Goal: Check status: Check status

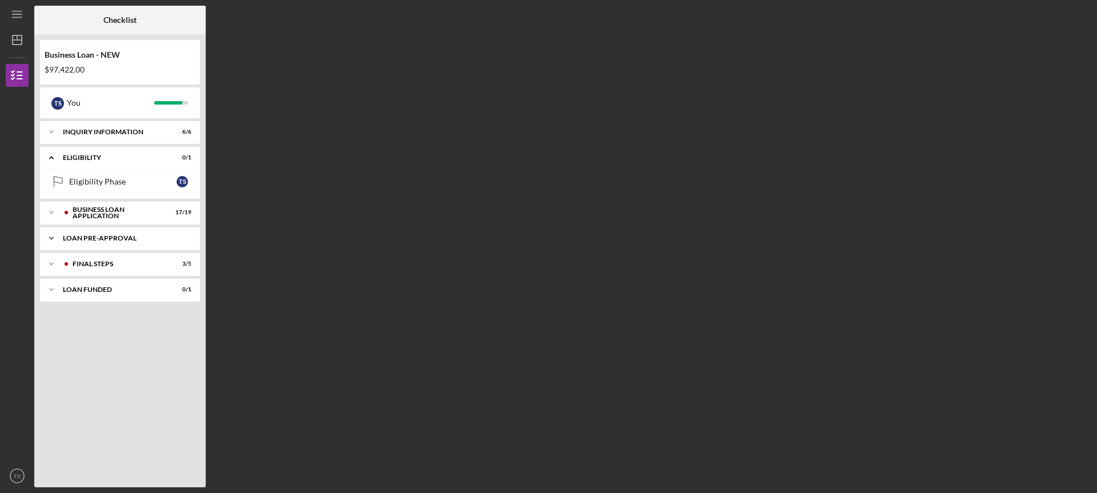
click at [81, 234] on div "Icon/Expander LOAN PRE-APPROVAL 1 / 1" at bounding box center [120, 238] width 160 height 23
click at [89, 261] on div "Loan Pre-Approval" at bounding box center [122, 262] width 107 height 9
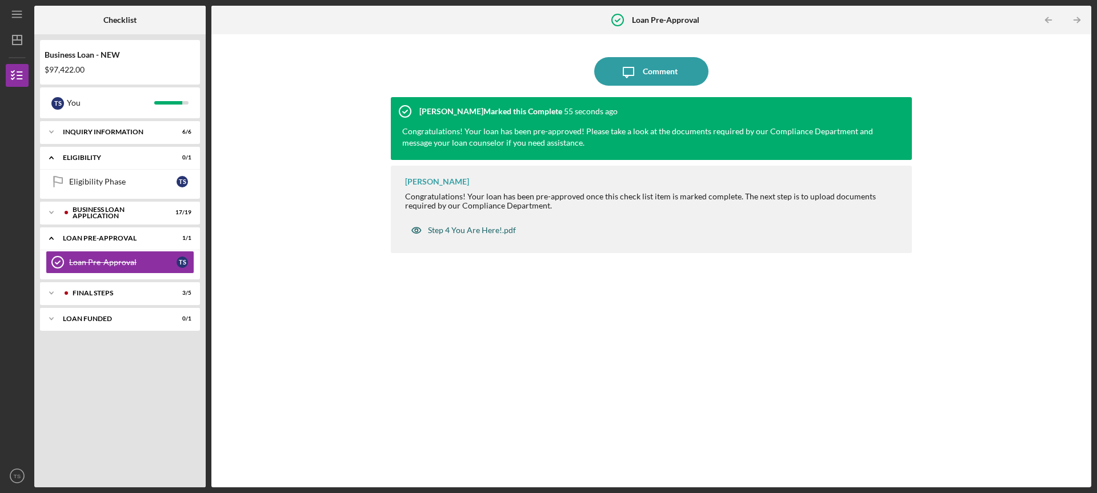
click at [466, 230] on div "Step 4 You Are Here!.pdf" at bounding box center [472, 230] width 88 height 9
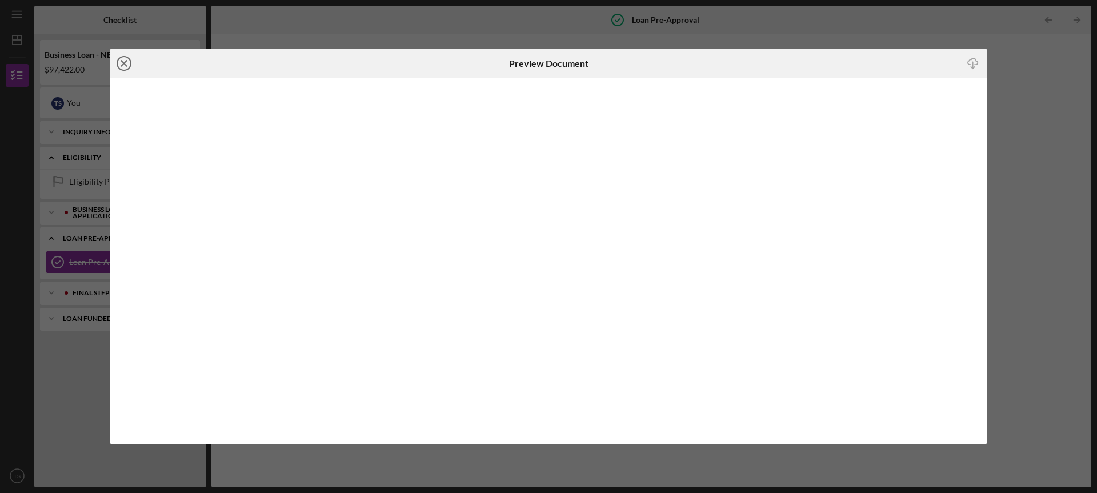
click at [122, 59] on icon "Icon/Close" at bounding box center [124, 63] width 29 height 29
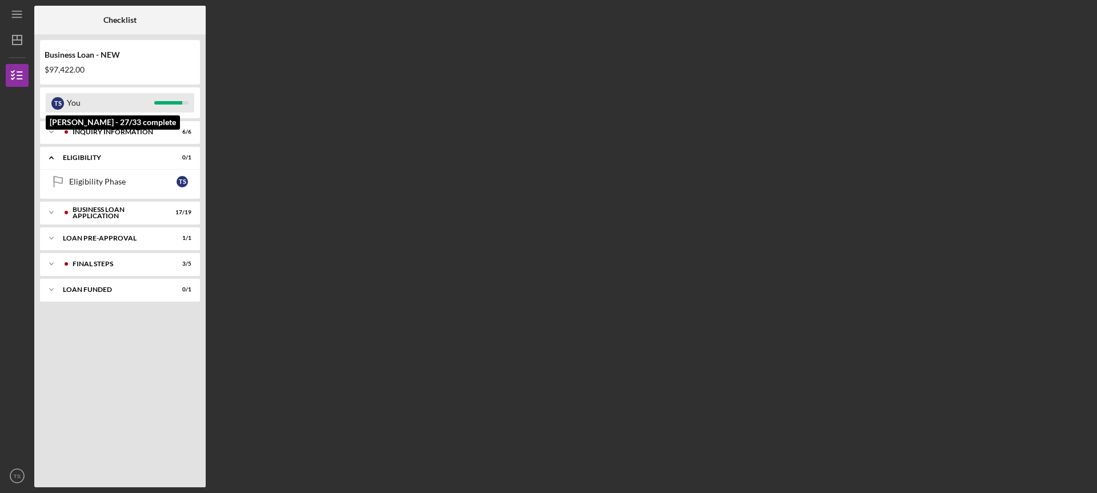
click at [87, 101] on div "You" at bounding box center [110, 102] width 87 height 19
click at [102, 286] on div "LOAN FUNDED" at bounding box center [124, 289] width 123 height 7
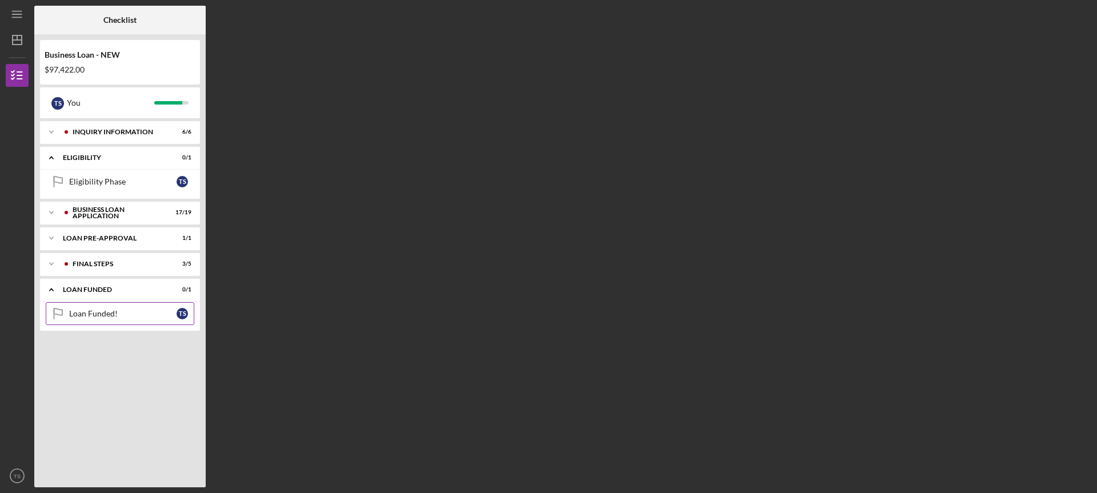
click at [120, 311] on div "Loan Funded!" at bounding box center [122, 313] width 107 height 9
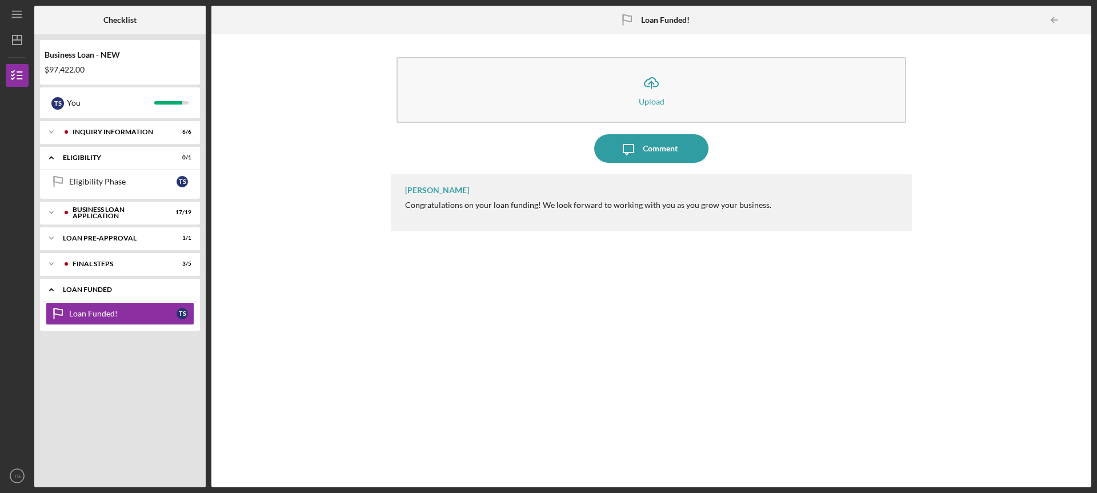
click at [115, 281] on div "Icon/Expander LOAN FUNDED 0 / 1" at bounding box center [120, 289] width 160 height 23
click at [121, 260] on div "Icon/Expander FINAL STEPS 3 / 5" at bounding box center [120, 264] width 160 height 23
